Goal: Book appointment/travel/reservation

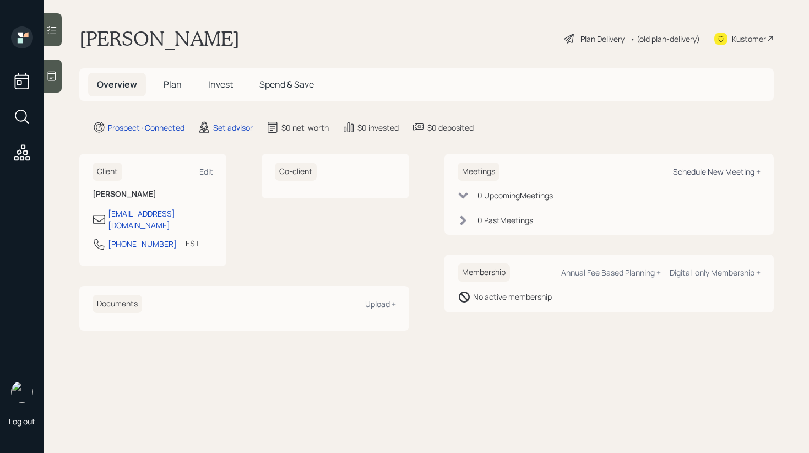
click at [715, 172] on div "Schedule New Meeting +" at bounding box center [717, 171] width 88 height 10
select select "round-[PERSON_NAME]"
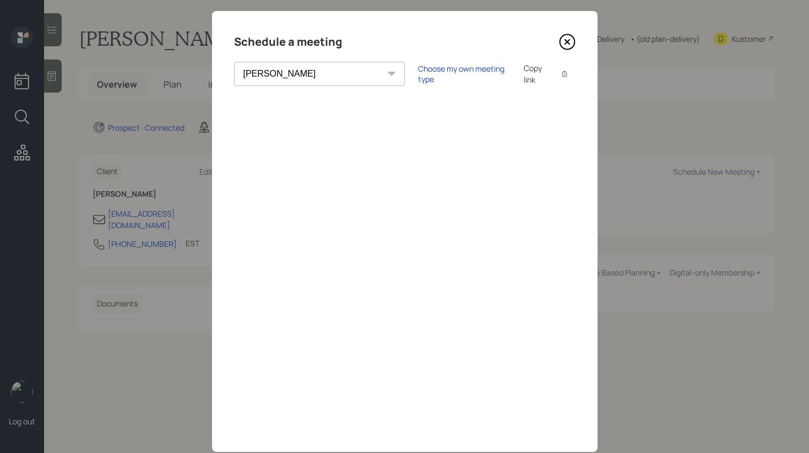
scroll to position [43, 0]
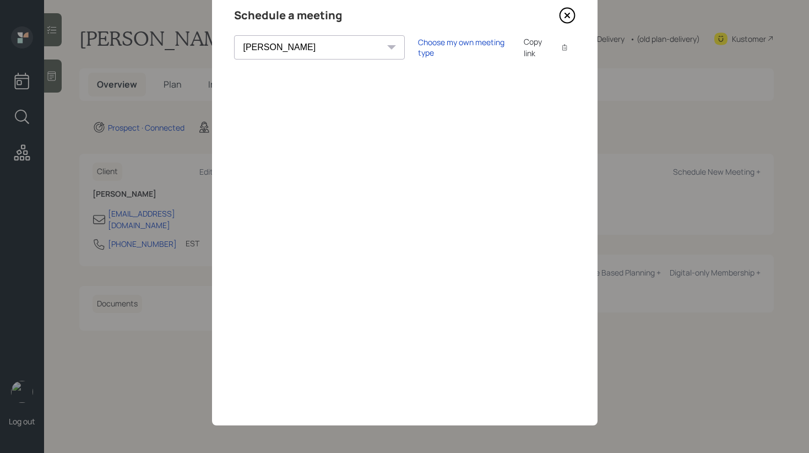
click at [568, 11] on icon at bounding box center [567, 15] width 17 height 17
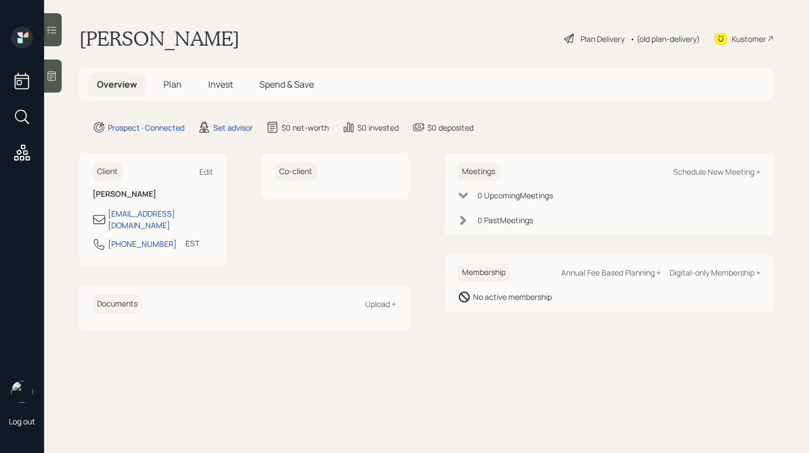
click at [53, 76] on icon at bounding box center [51, 76] width 11 height 11
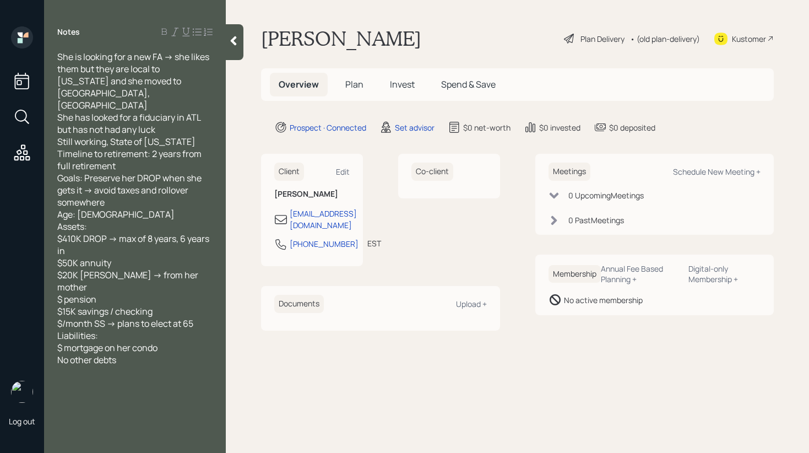
click at [229, 50] on div at bounding box center [235, 42] width 18 height 36
